Goal: Task Accomplishment & Management: Manage account settings

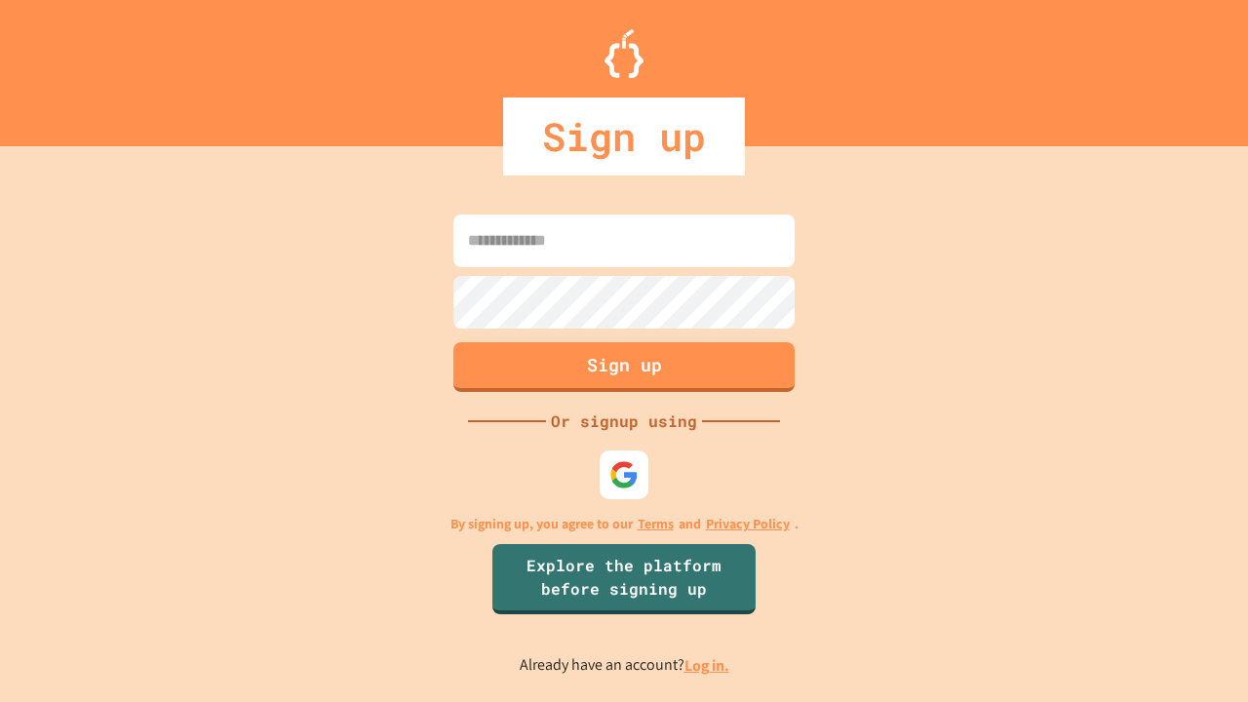
click at [708, 665] on link "Log in." at bounding box center [706, 665] width 45 height 20
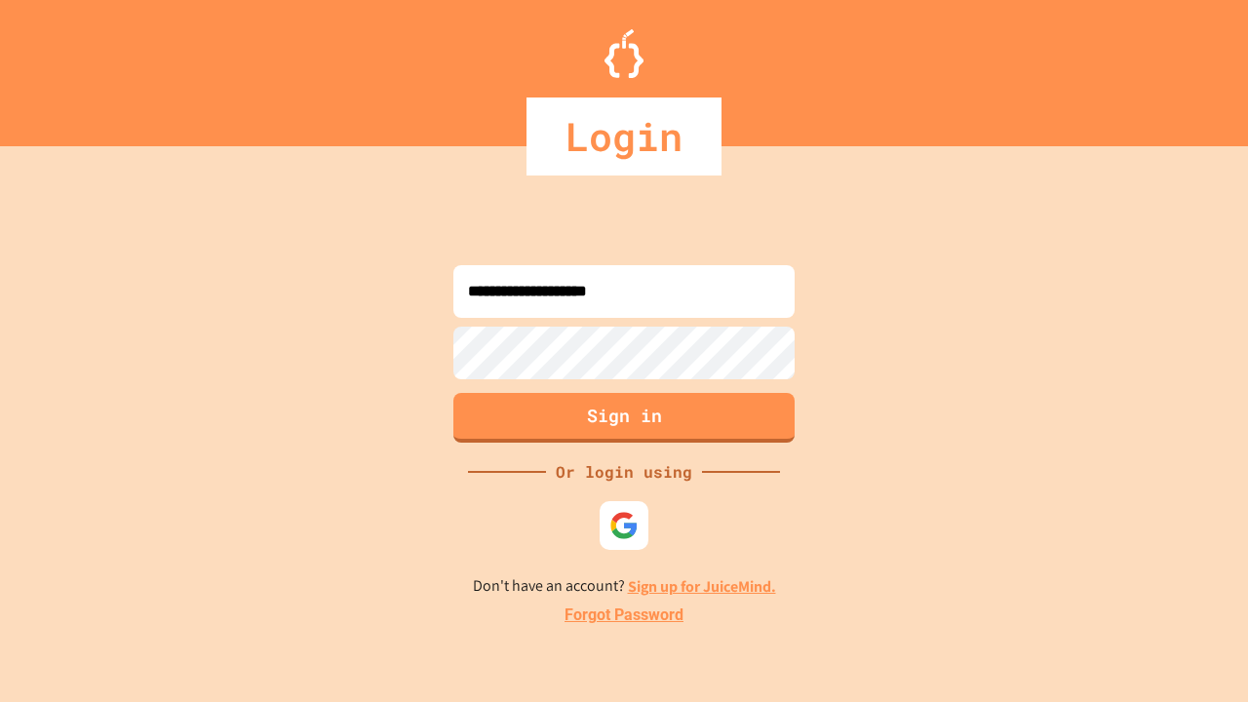
type input "**********"
